Goal: Task Accomplishment & Management: Complete application form

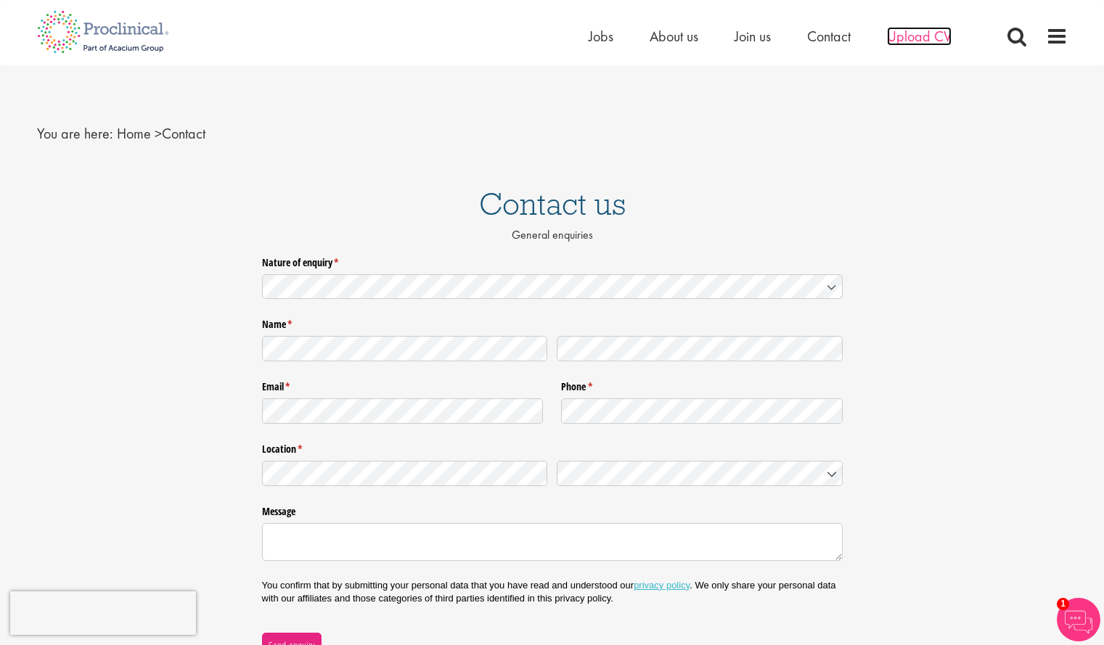
click at [920, 44] on span "Upload CV" at bounding box center [919, 36] width 65 height 19
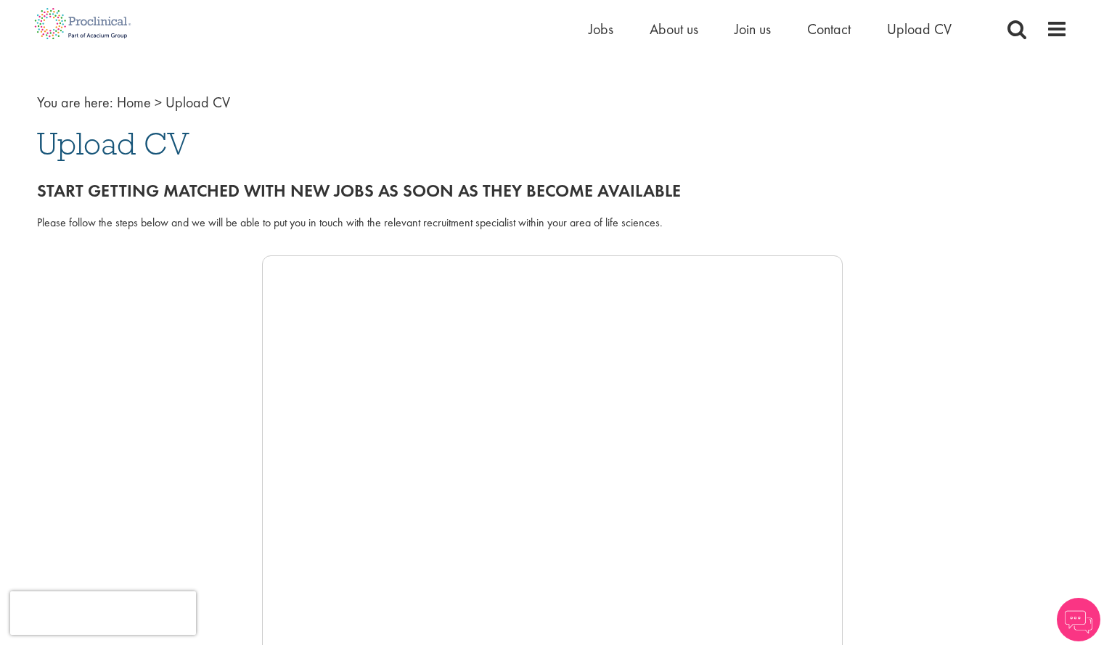
scroll to position [45, 0]
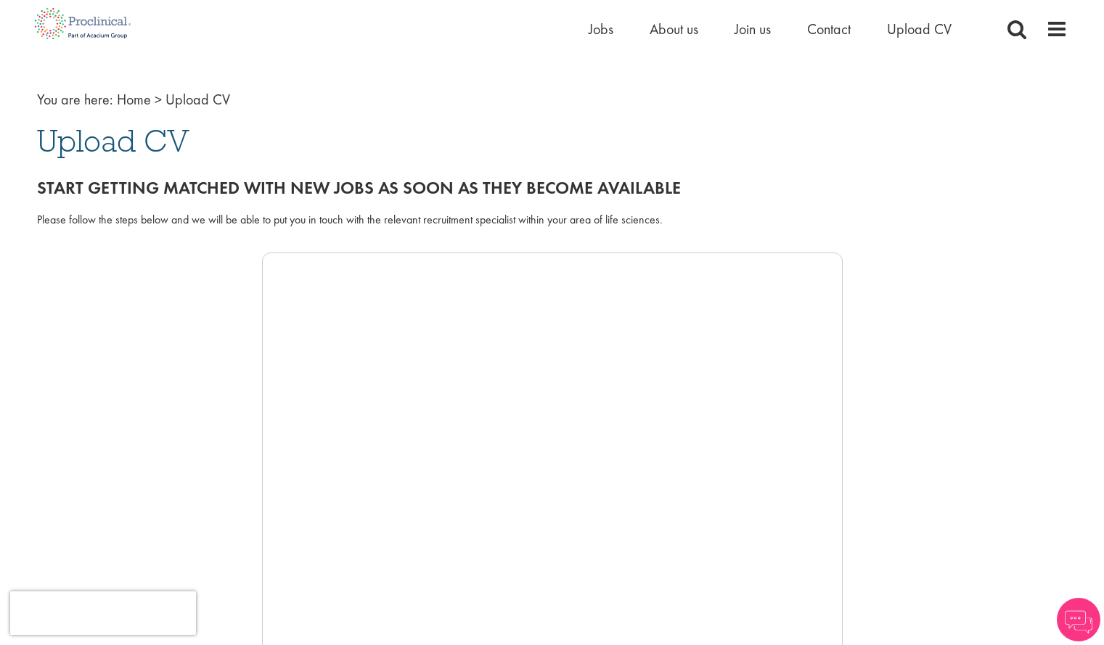
drag, startPoint x: 1112, startPoint y: 85, endPoint x: 1114, endPoint y: 98, distance: 13.2
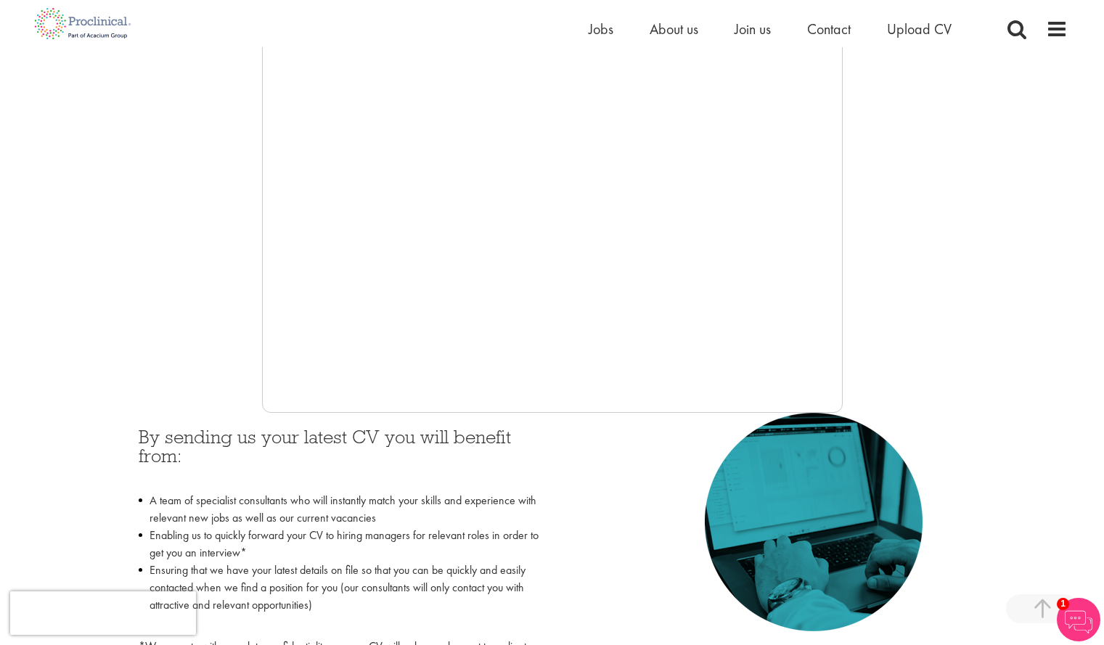
scroll to position [323, 0]
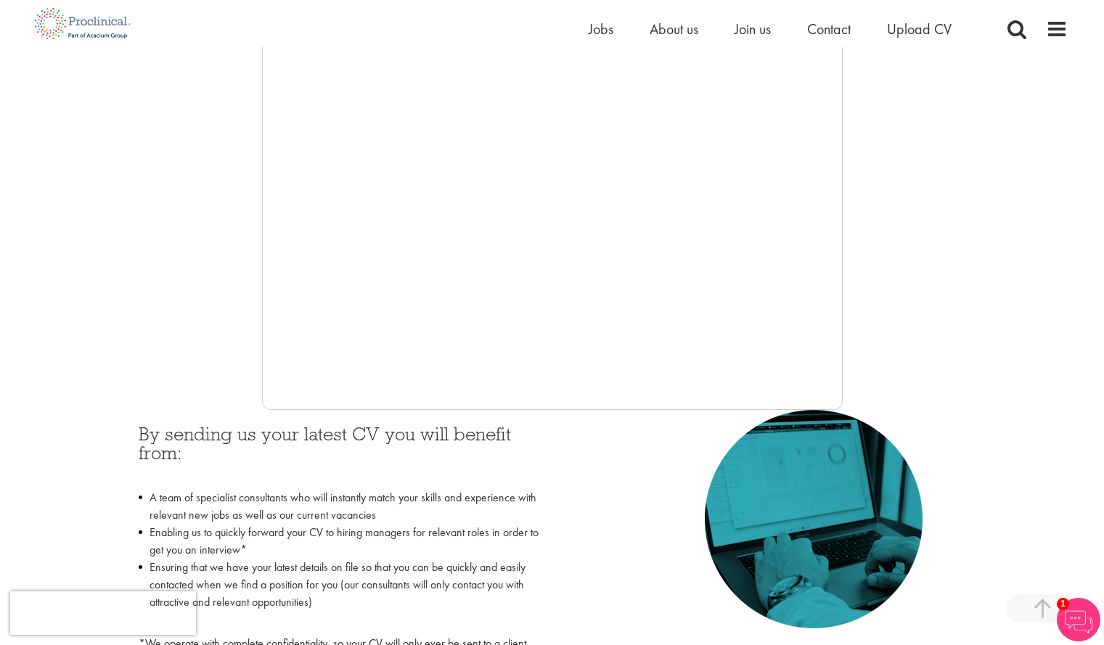
click at [370, 410] on div "By sending us your latest CV you will benefit from: A team of specialist consul…" at bounding box center [340, 551] width 425 height 283
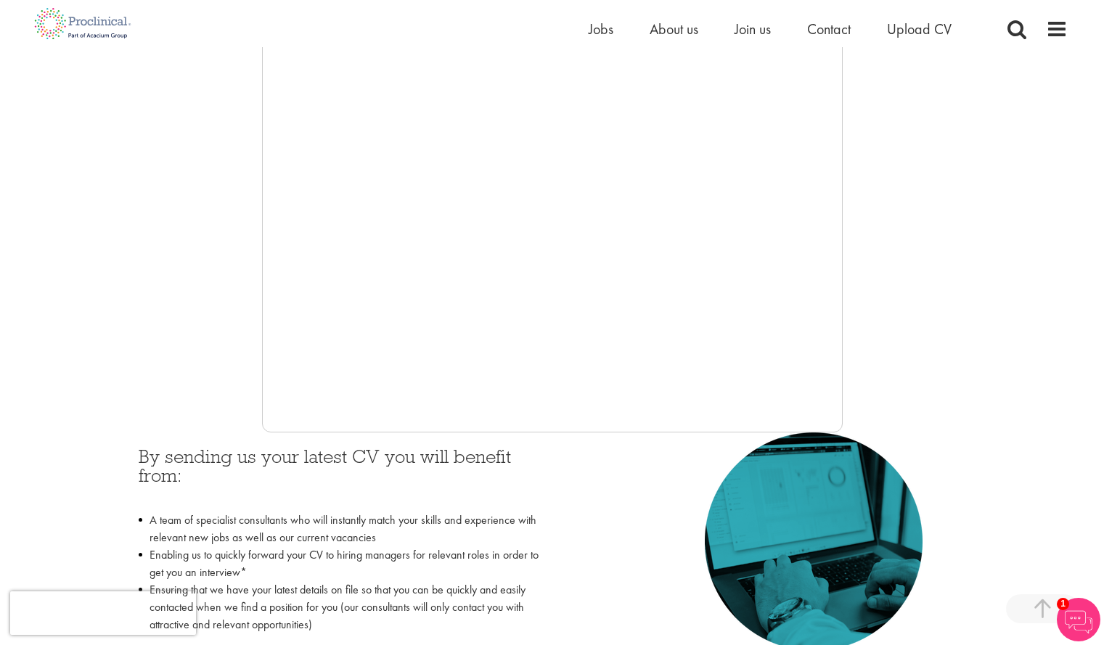
scroll to position [238, 0]
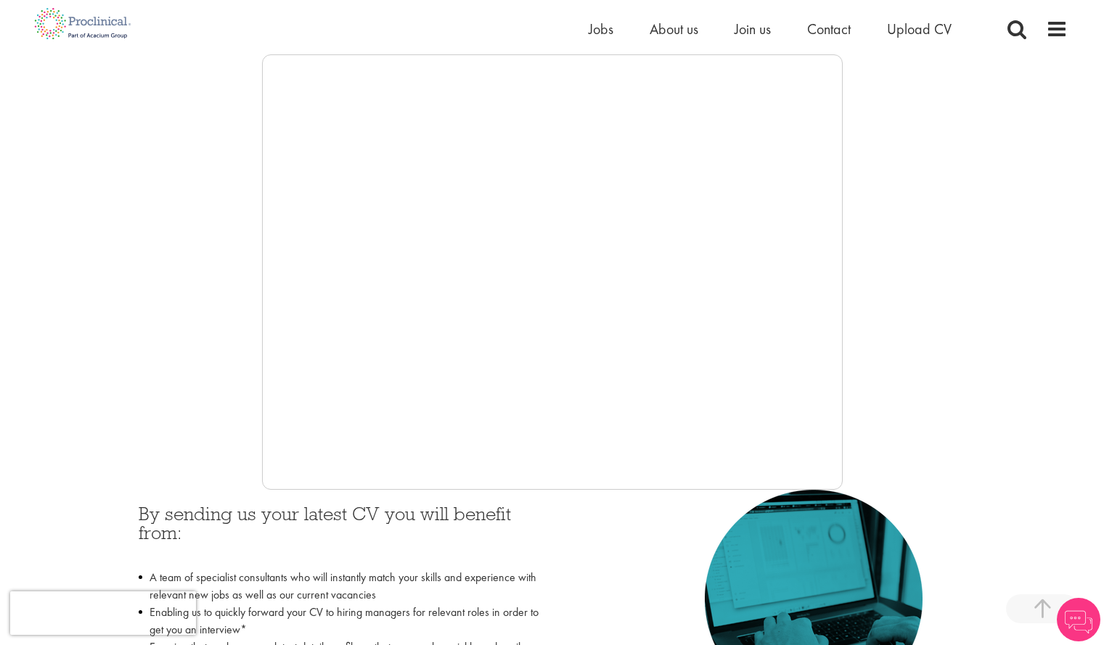
scroll to position [301, 0]
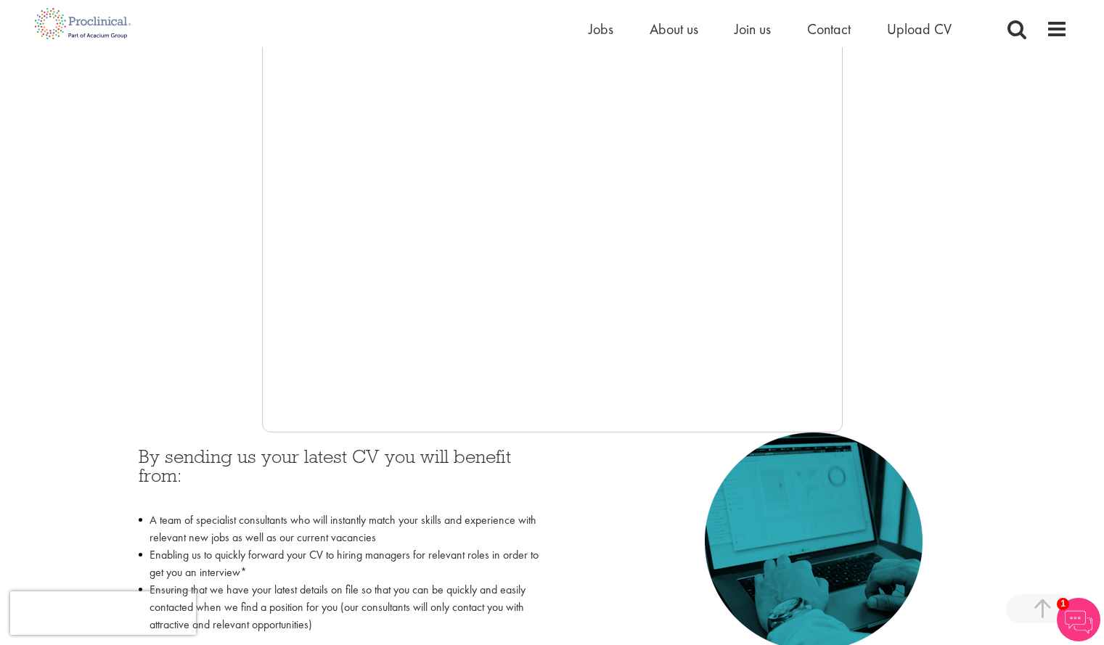
drag, startPoint x: 841, startPoint y: 272, endPoint x: 844, endPoint y: 356, distance: 84.3
click at [844, 356] on div at bounding box center [552, 215] width 1031 height 436
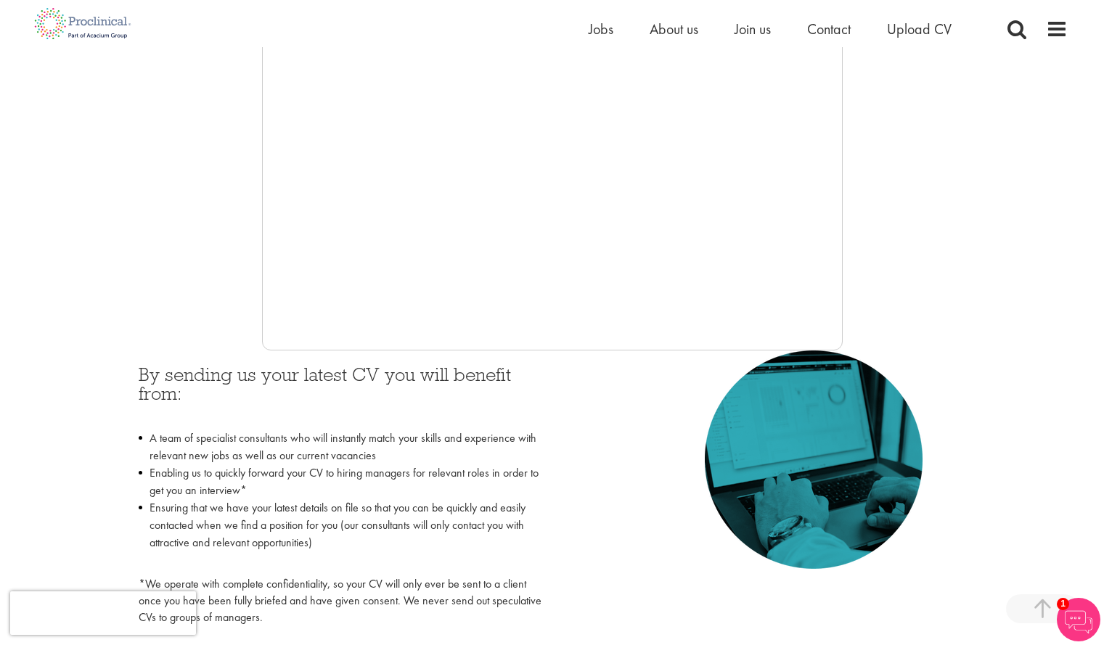
scroll to position [388, 0]
